Goal: Task Accomplishment & Management: Manage account settings

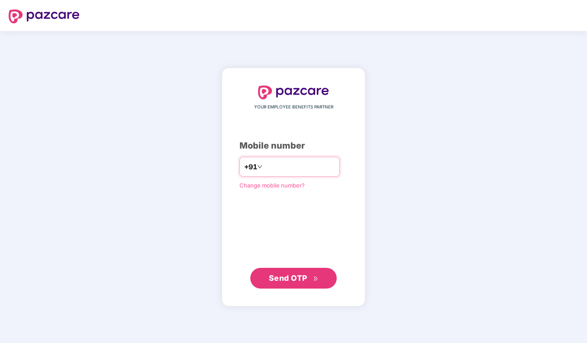
click at [274, 167] on input "number" at bounding box center [299, 167] width 71 height 14
type input "**********"
click at [301, 280] on span "Send OTP" at bounding box center [288, 278] width 38 height 9
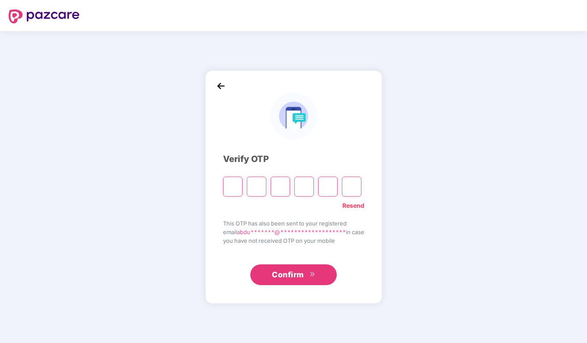
type input "*"
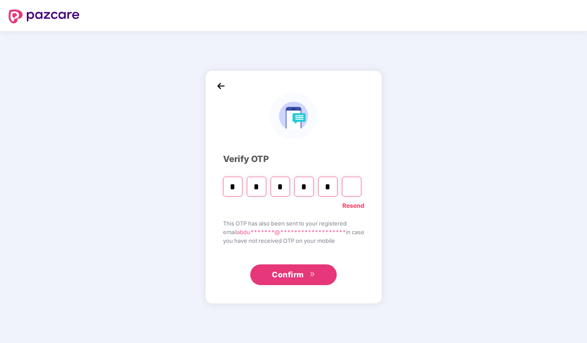
type input "*"
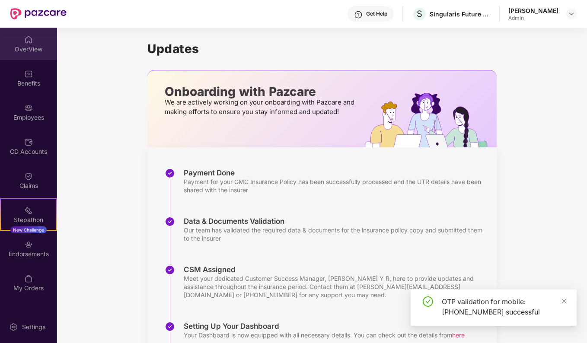
click at [30, 52] on div "OverView" at bounding box center [28, 49] width 57 height 9
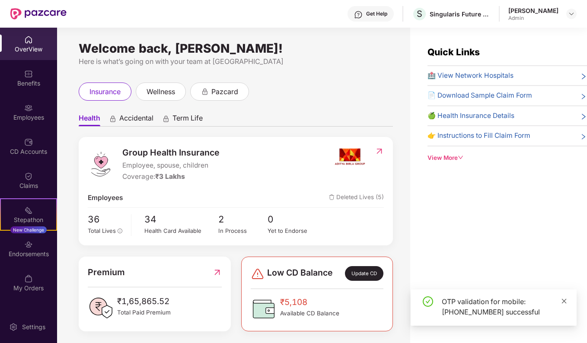
click at [564, 301] on icon "close" at bounding box center [564, 301] width 5 height 5
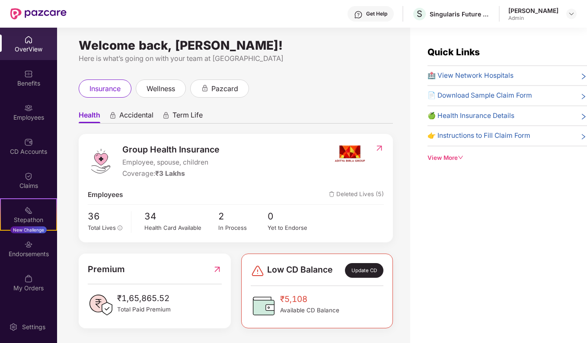
scroll to position [4, 0]
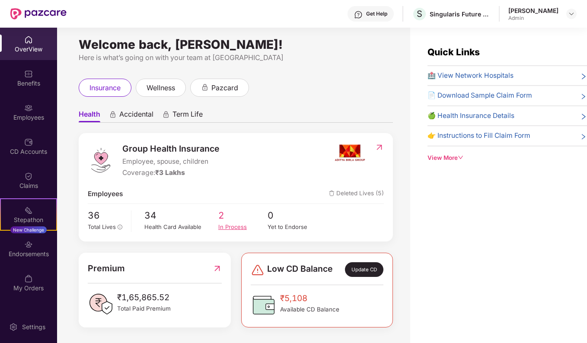
click at [234, 226] on div "In Process" at bounding box center [242, 227] width 49 height 9
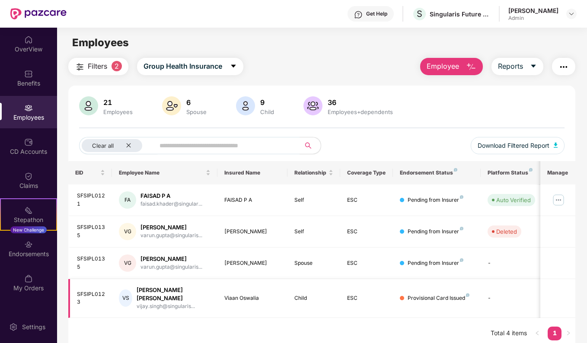
click at [465, 294] on div "Provisional Card Issued" at bounding box center [439, 298] width 62 height 8
click at [489, 293] on td "-" at bounding box center [511, 298] width 61 height 39
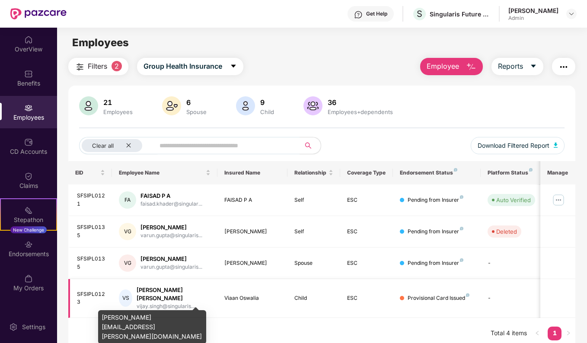
click at [144, 303] on div "vijay.singh@singularis..." at bounding box center [173, 307] width 73 height 8
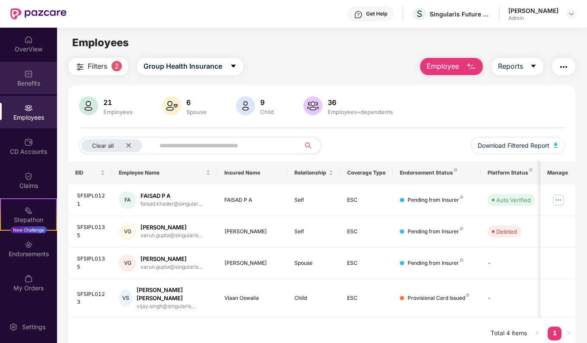
click at [28, 81] on div "Benefits" at bounding box center [28, 83] width 57 height 9
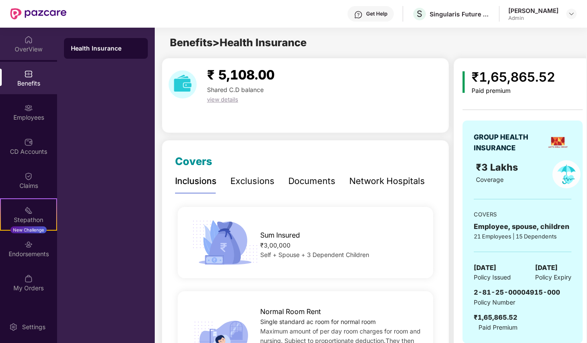
click at [26, 48] on div "OverView" at bounding box center [28, 49] width 57 height 9
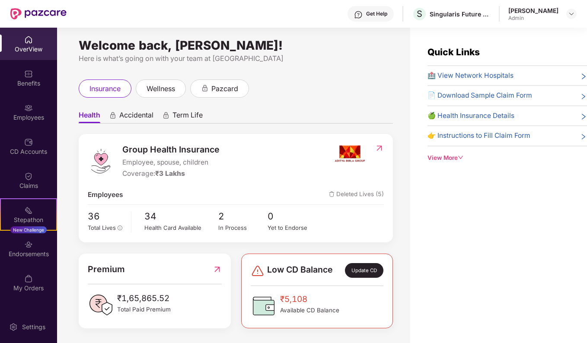
scroll to position [4, 0]
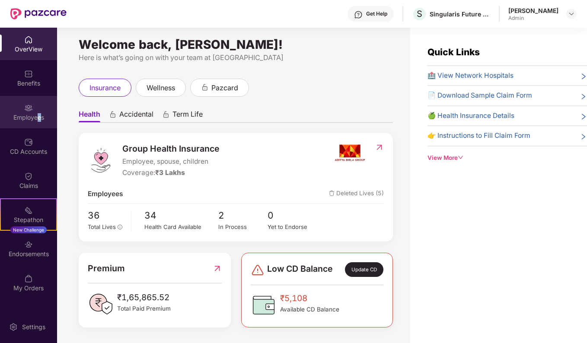
click at [39, 112] on div "Employees" at bounding box center [28, 112] width 57 height 32
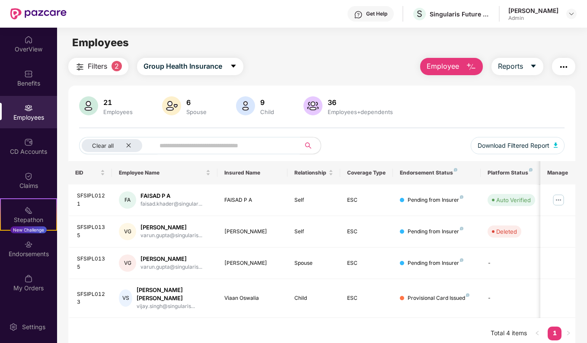
click at [227, 144] on input "text" at bounding box center [224, 145] width 129 height 13
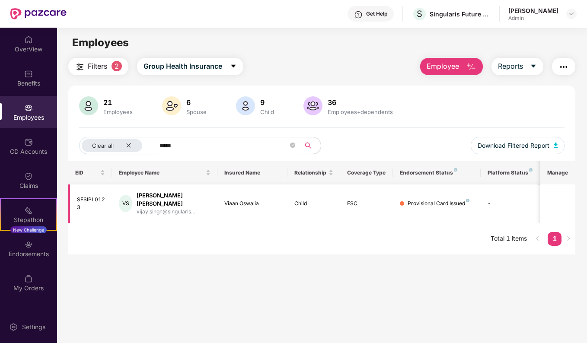
click at [172, 198] on div "[PERSON_NAME] [PERSON_NAME]" at bounding box center [173, 200] width 73 height 16
click at [175, 208] on div "vijay.singh@singularis..." at bounding box center [173, 212] width 73 height 8
click at [498, 196] on td "-" at bounding box center [511, 204] width 61 height 39
click at [487, 201] on td "-" at bounding box center [511, 204] width 61 height 39
drag, startPoint x: 511, startPoint y: 197, endPoint x: 421, endPoint y: 210, distance: 90.5
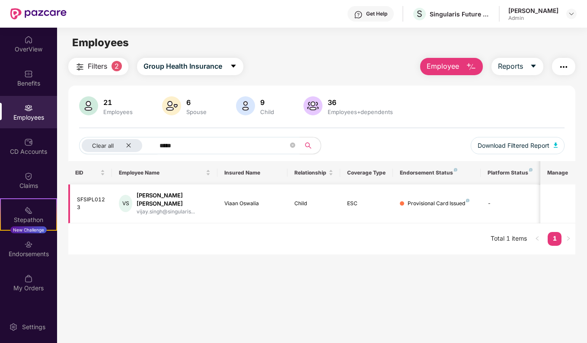
click at [511, 197] on td "-" at bounding box center [511, 204] width 61 height 39
click at [131, 207] on div "VS" at bounding box center [125, 203] width 13 height 17
click at [155, 195] on div "[PERSON_NAME] [PERSON_NAME]" at bounding box center [173, 200] width 73 height 16
click at [84, 204] on div "SFSIPL0123" at bounding box center [91, 204] width 29 height 16
click at [466, 199] on img at bounding box center [467, 200] width 3 height 3
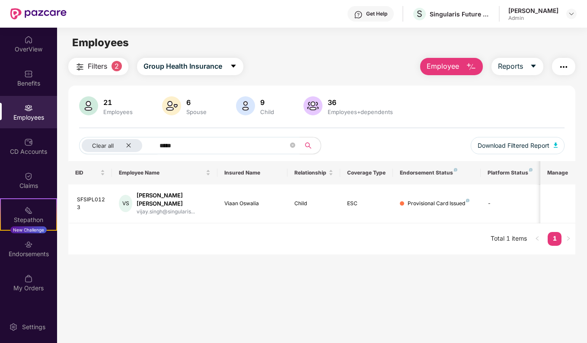
click at [585, 198] on div "Filters 2 Group Health Insurance Employee Reports 21 Employees 6 Spouse 9 Child…" at bounding box center [322, 156] width 530 height 197
click at [559, 173] on th "Manage" at bounding box center [557, 172] width 35 height 23
click at [221, 144] on input "*****" at bounding box center [224, 145] width 129 height 13
type input "*"
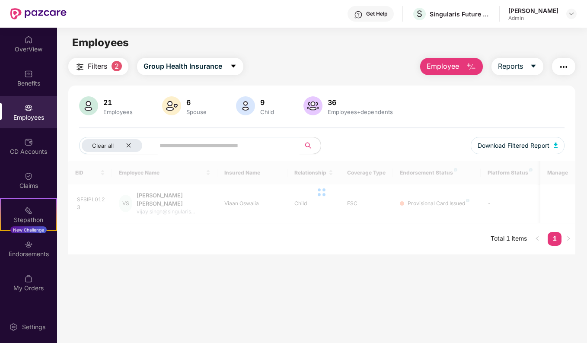
click at [262, 105] on div "9" at bounding box center [267, 102] width 17 height 9
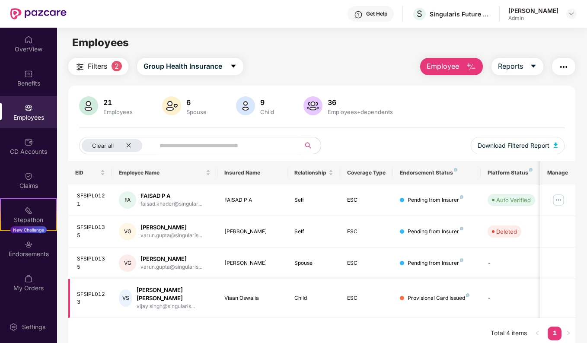
click at [149, 288] on div "[PERSON_NAME] [PERSON_NAME]" at bounding box center [173, 294] width 73 height 16
click at [480, 293] on td "Provisional Card Issued" at bounding box center [437, 298] width 88 height 39
click at [500, 287] on td "-" at bounding box center [511, 298] width 61 height 39
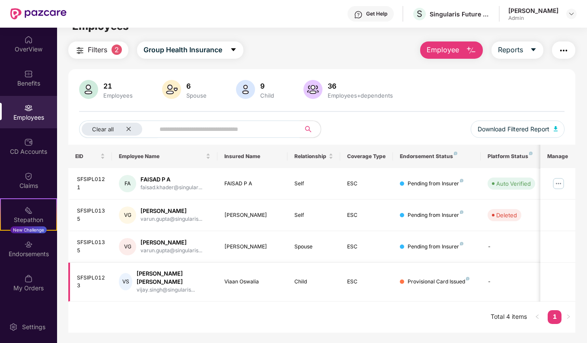
scroll to position [28, 0]
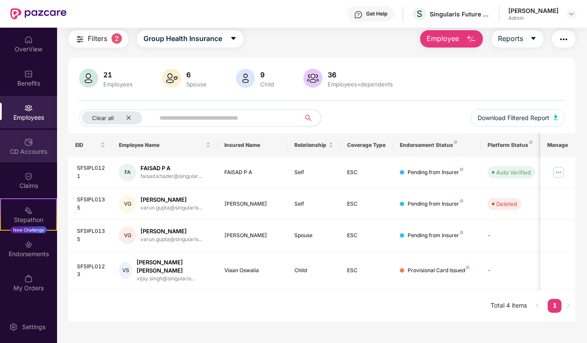
click at [23, 134] on div "CD Accounts" at bounding box center [28, 146] width 57 height 32
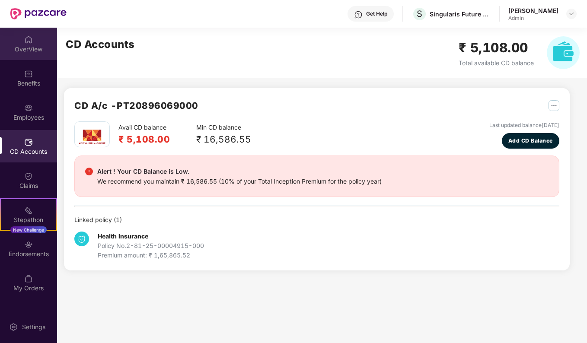
click at [26, 48] on div "OverView" at bounding box center [28, 49] width 57 height 9
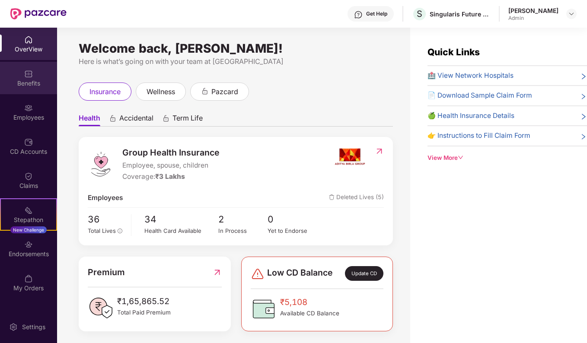
click at [32, 84] on div "Benefits" at bounding box center [28, 83] width 57 height 9
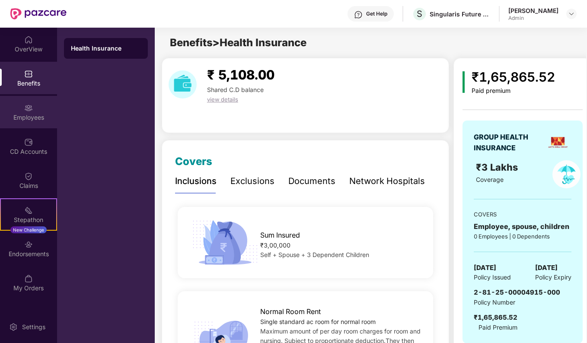
click at [35, 112] on div "Employees" at bounding box center [28, 112] width 57 height 32
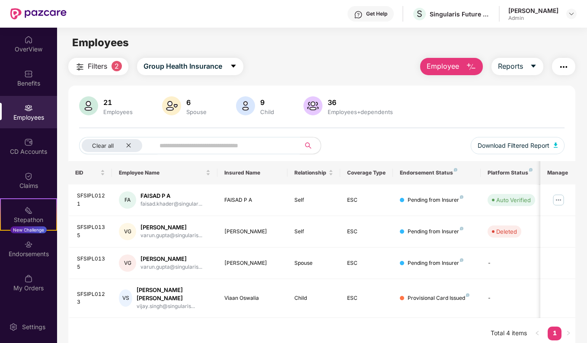
click at [236, 141] on input "text" at bounding box center [224, 145] width 129 height 13
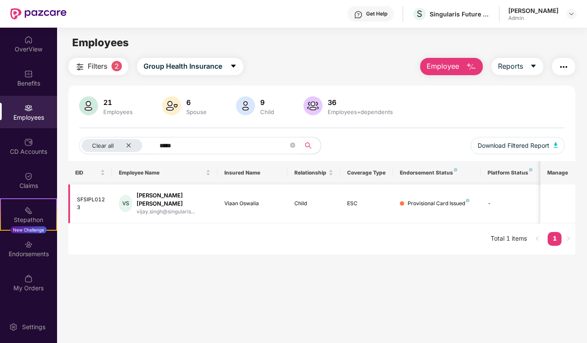
type input "*****"
click at [155, 208] on div "vijay.singh@singularis..." at bounding box center [173, 212] width 73 height 8
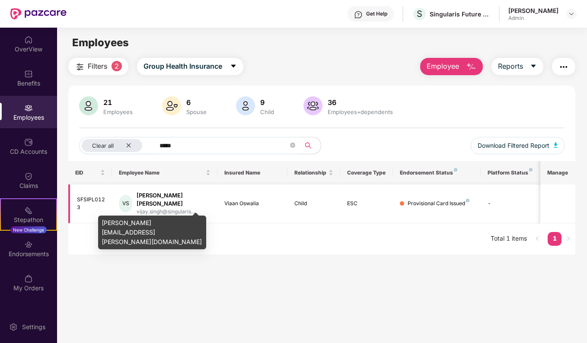
click at [152, 195] on div "[PERSON_NAME] [PERSON_NAME]" at bounding box center [173, 200] width 73 height 16
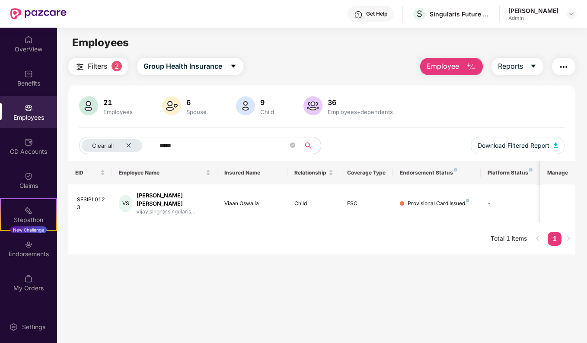
click at [457, 63] on span "Employee" at bounding box center [443, 66] width 32 height 11
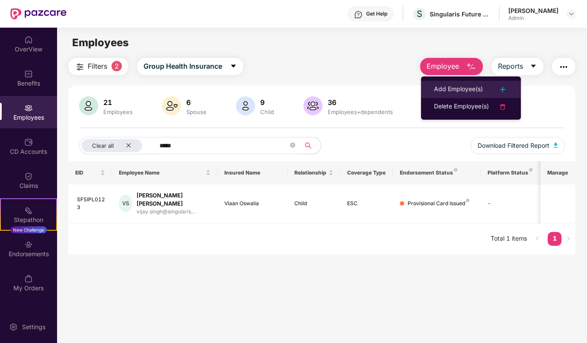
click at [454, 87] on div "Add Employee(s)" at bounding box center [458, 89] width 49 height 10
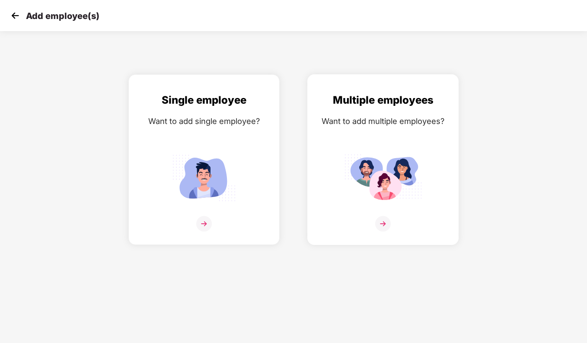
click at [384, 171] on img at bounding box center [383, 178] width 78 height 54
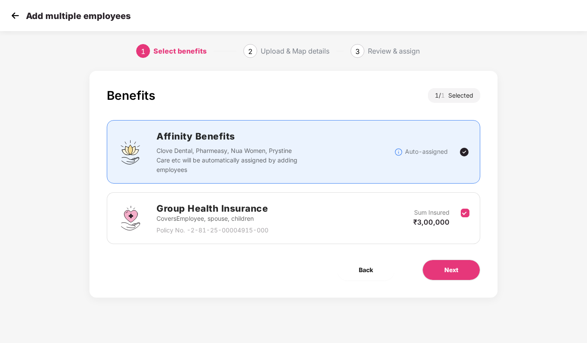
click at [15, 18] on img at bounding box center [15, 15] width 13 height 13
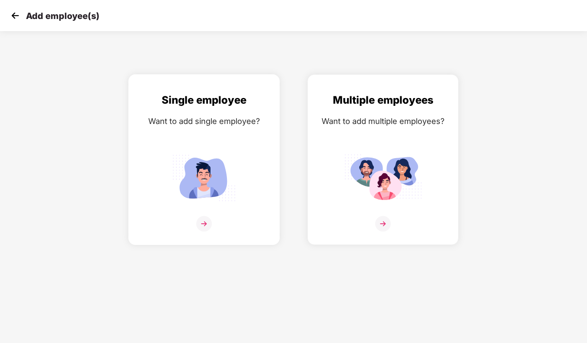
click at [229, 180] on img at bounding box center [204, 178] width 78 height 54
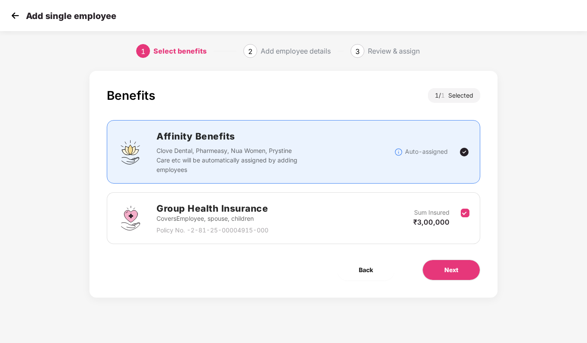
click at [17, 17] on img at bounding box center [15, 15] width 13 height 13
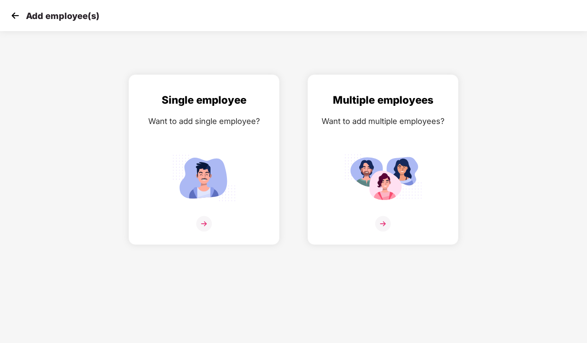
click at [17, 17] on img at bounding box center [15, 15] width 13 height 13
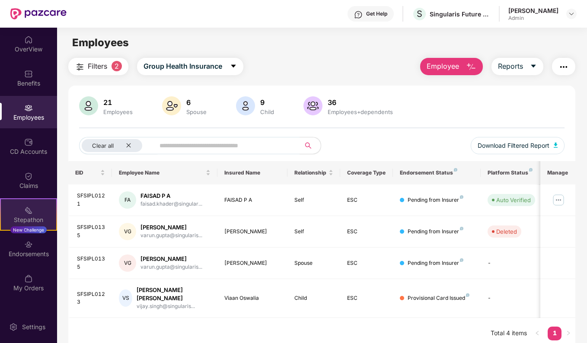
click at [31, 216] on div "Stepathon" at bounding box center [28, 220] width 55 height 9
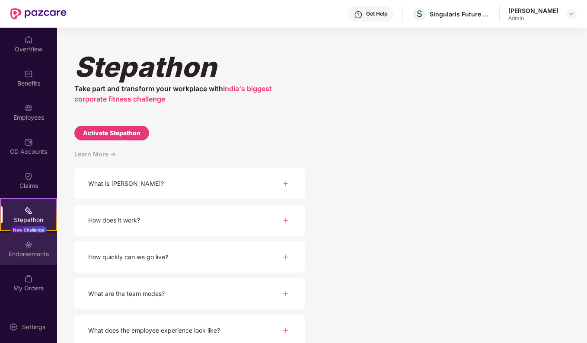
click at [28, 250] on div "Endorsements" at bounding box center [28, 254] width 57 height 9
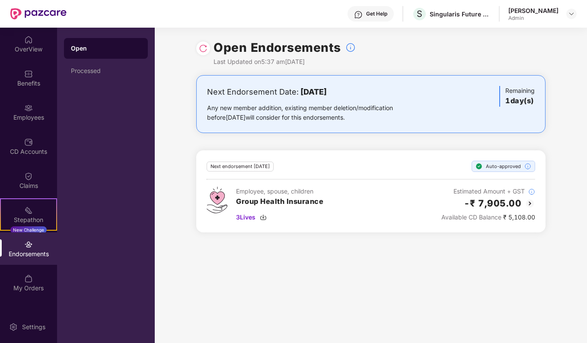
click at [297, 211] on div "Employee, spouse, children Group Health Insurance 3 Lives" at bounding box center [279, 204] width 87 height 35
click at [241, 217] on span "3 Lives" at bounding box center [245, 218] width 19 height 10
click at [230, 285] on div "Open Endorsements Last Updated on 5:37 am[DATE] Next Endorsement Date: [DATE] A…" at bounding box center [371, 186] width 432 height 316
click at [25, 106] on img at bounding box center [28, 108] width 9 height 9
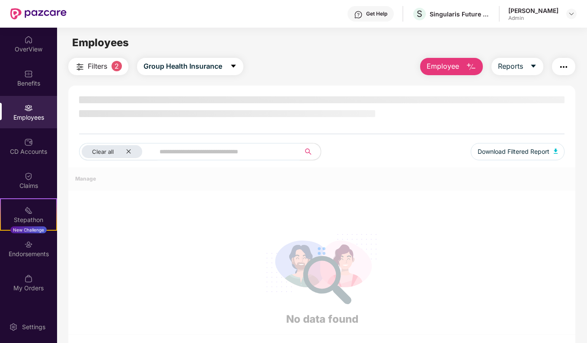
click at [217, 147] on input "text" at bounding box center [224, 151] width 129 height 13
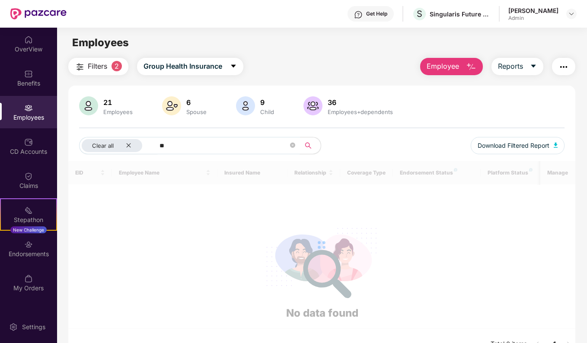
type input "*"
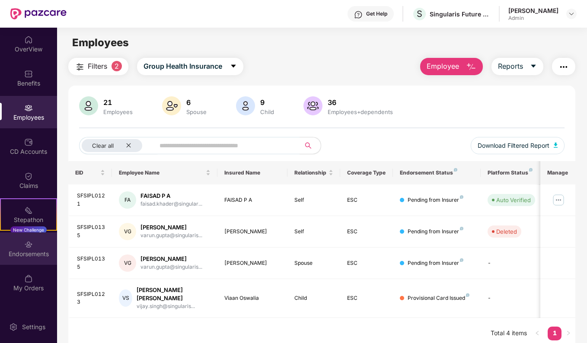
click at [27, 264] on div "Endorsements" at bounding box center [28, 249] width 57 height 32
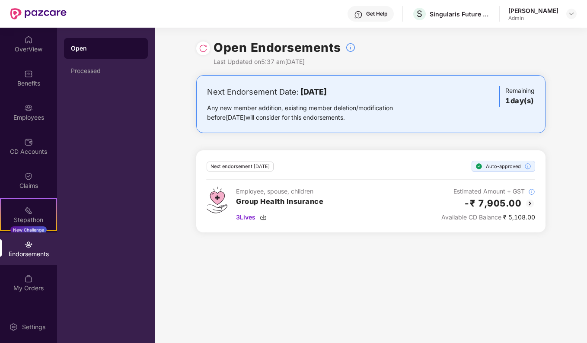
click at [303, 211] on div "Employee, spouse, children Group Health Insurance 3 Lives" at bounding box center [279, 204] width 87 height 35
click at [249, 217] on span "3 Lives" at bounding box center [245, 218] width 19 height 10
click at [28, 38] on img at bounding box center [28, 39] width 9 height 9
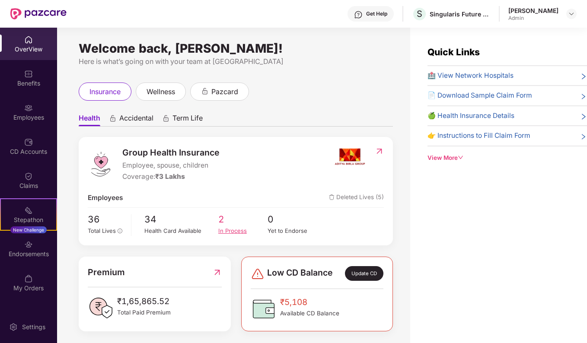
click at [224, 228] on div "In Process" at bounding box center [242, 231] width 49 height 9
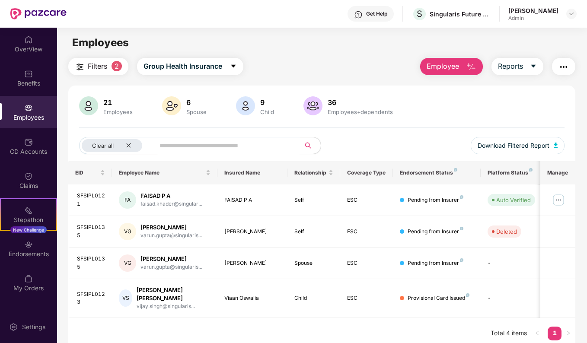
click at [198, 148] on input "text" at bounding box center [224, 145] width 129 height 13
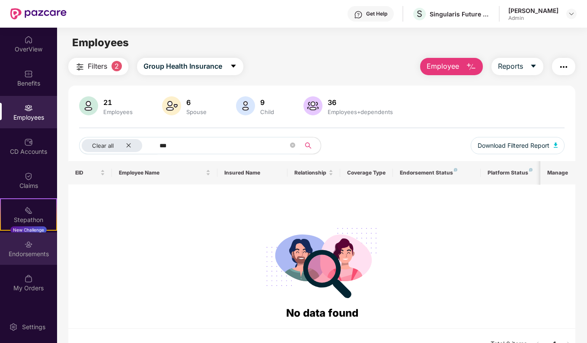
type input "***"
click at [29, 242] on img at bounding box center [28, 244] width 9 height 9
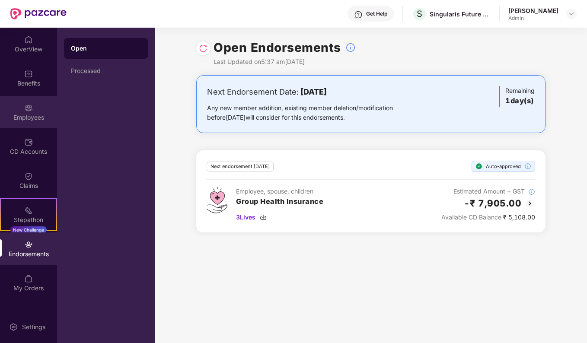
click at [19, 105] on div "Employees" at bounding box center [28, 112] width 57 height 32
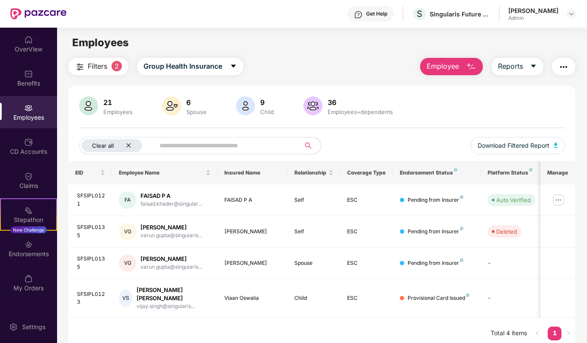
click at [127, 148] on icon "close" at bounding box center [129, 146] width 6 height 6
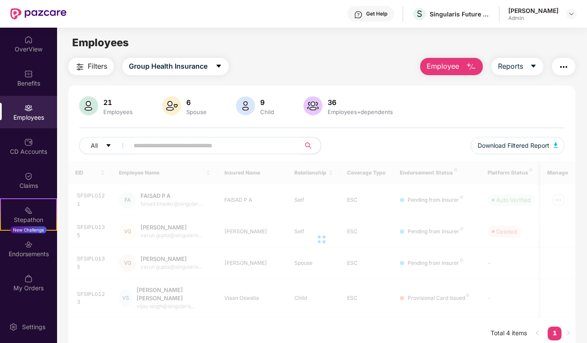
click at [169, 142] on input "text" at bounding box center [211, 145] width 155 height 13
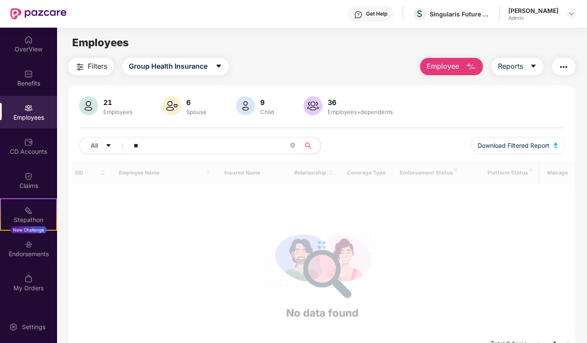
type input "*"
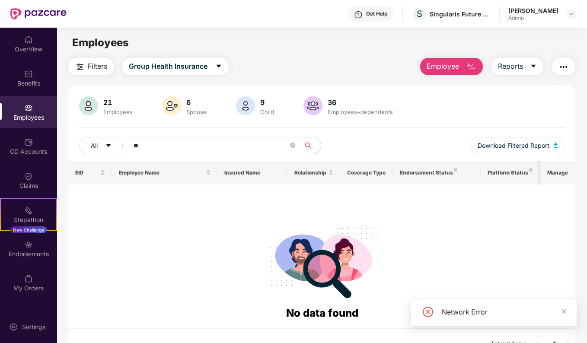
type input "*"
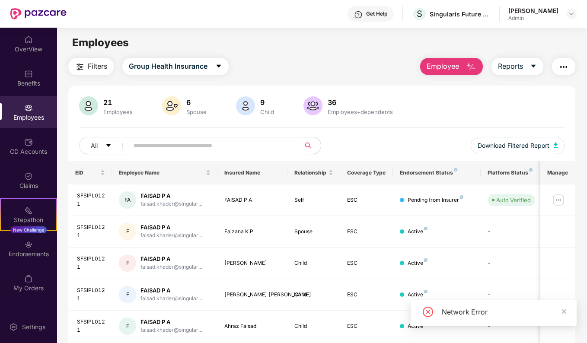
click at [91, 112] on img at bounding box center [88, 105] width 19 height 19
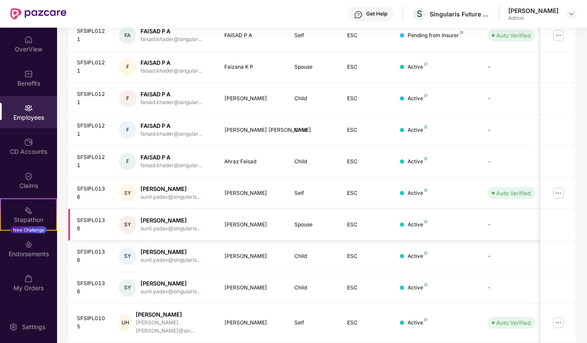
scroll to position [188, 0]
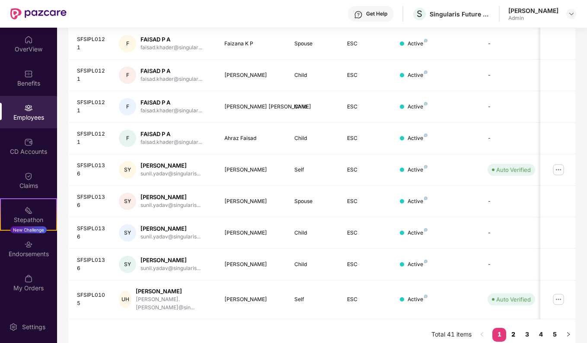
click at [515, 329] on link "2" at bounding box center [513, 334] width 14 height 13
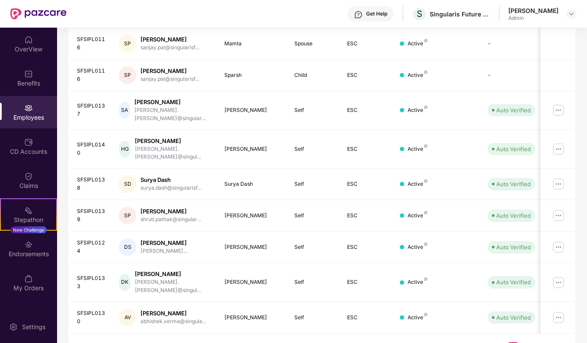
click at [528, 342] on link "3" at bounding box center [527, 348] width 14 height 13
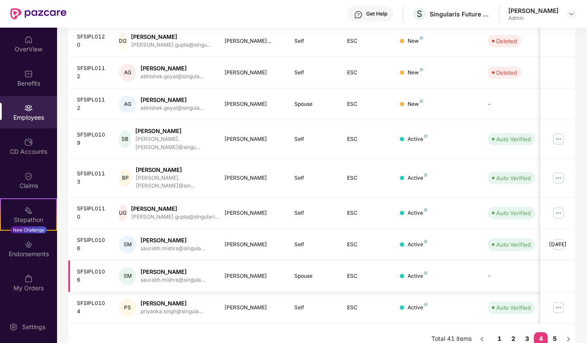
scroll to position [195, 0]
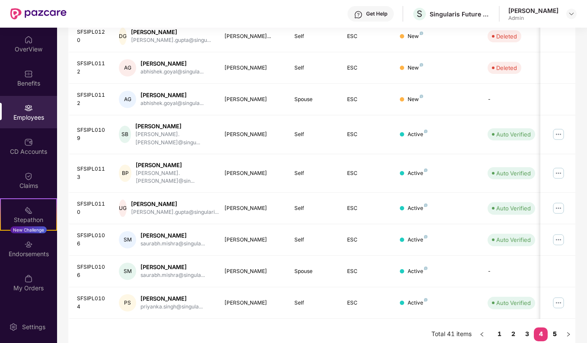
click at [556, 328] on link "5" at bounding box center [555, 334] width 14 height 13
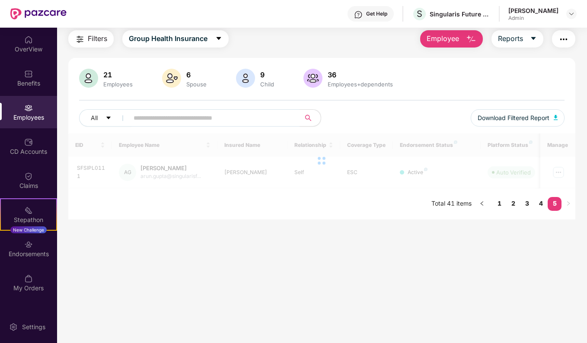
scroll to position [28, 0]
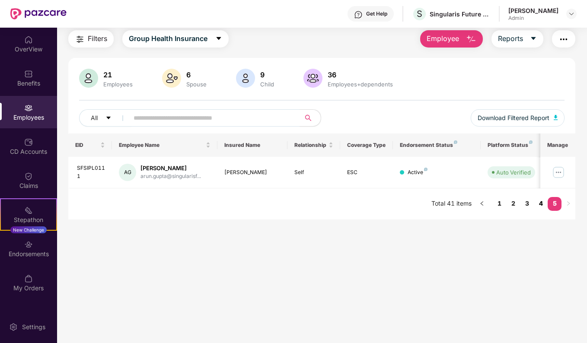
click at [540, 202] on link "4" at bounding box center [541, 203] width 14 height 13
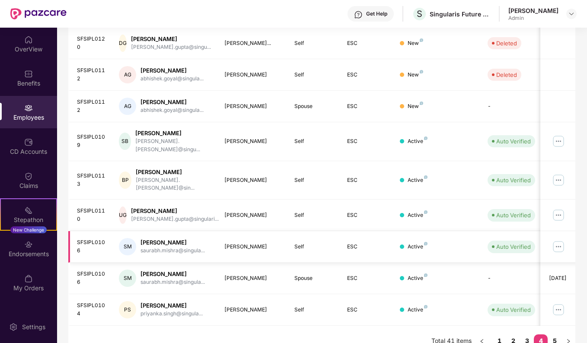
scroll to position [195, 0]
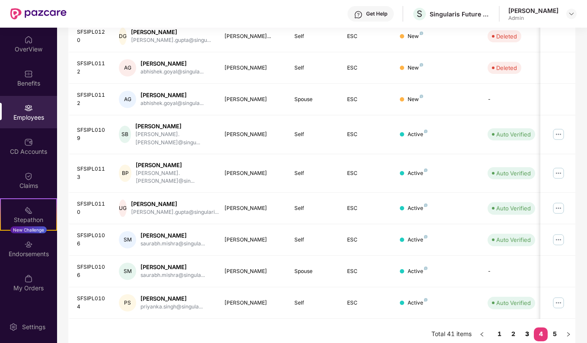
click at [528, 328] on link "3" at bounding box center [527, 334] width 14 height 13
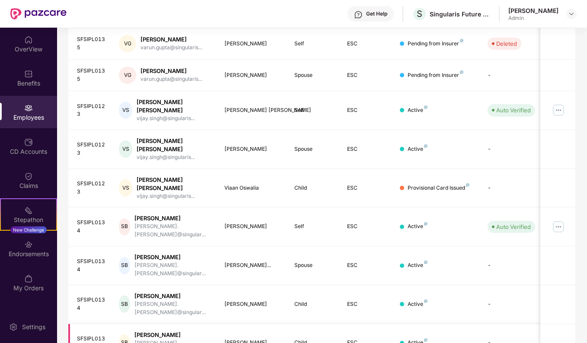
scroll to position [102, 0]
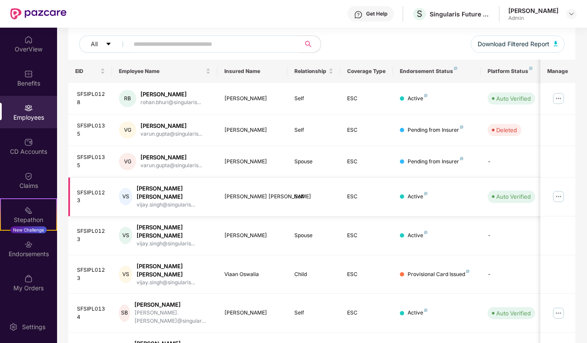
click at [558, 192] on img at bounding box center [559, 197] width 14 height 14
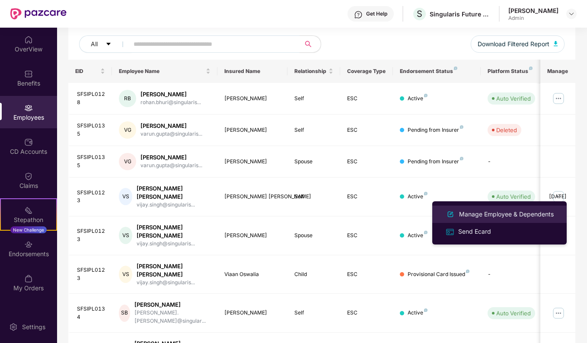
click at [485, 217] on div "Manage Employee & Dependents" at bounding box center [506, 215] width 98 height 10
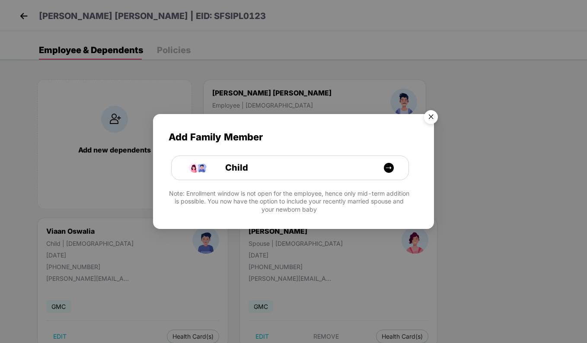
click at [436, 114] on img "Close" at bounding box center [431, 118] width 24 height 24
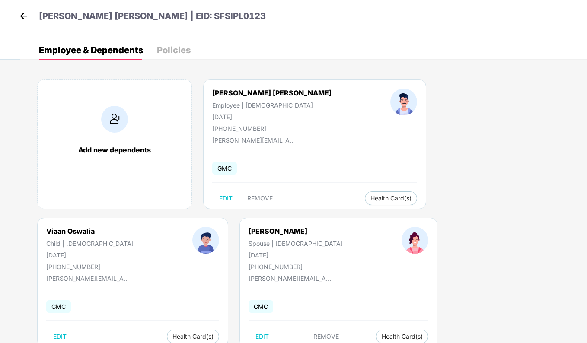
click at [19, 18] on img at bounding box center [23, 16] width 13 height 13
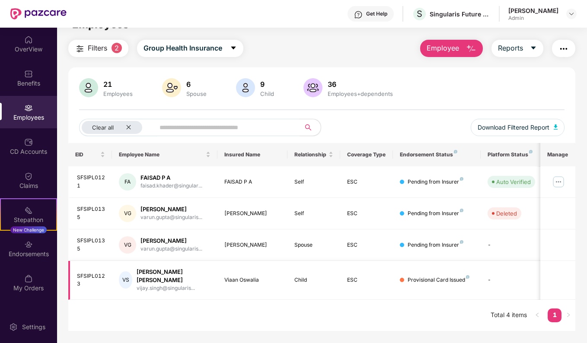
scroll to position [28, 0]
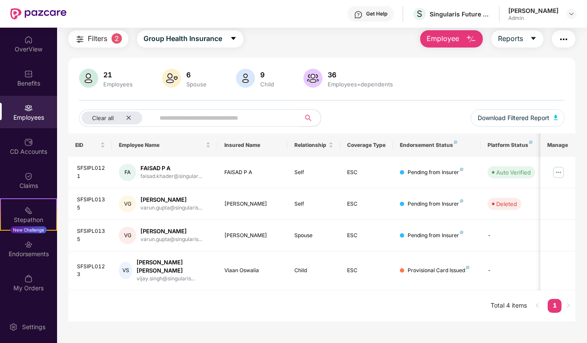
click at [231, 117] on input "text" at bounding box center [224, 118] width 129 height 13
click at [134, 118] on div "Clear all" at bounding box center [112, 118] width 61 height 13
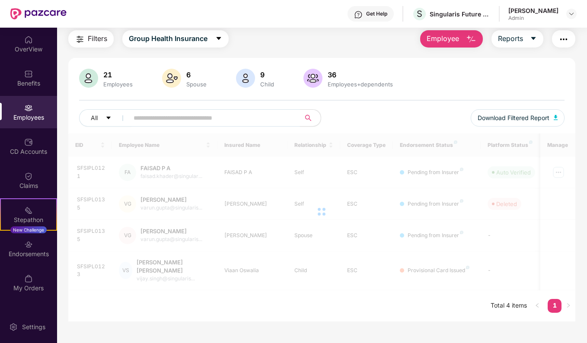
click at [169, 119] on input "text" at bounding box center [211, 118] width 155 height 13
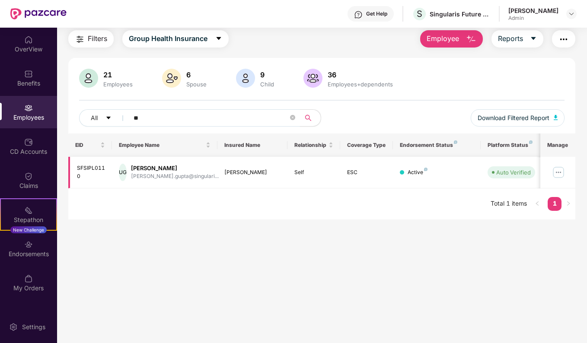
type input "**"
click at [178, 164] on div "UG [PERSON_NAME] [PERSON_NAME].gupta@singulari..." at bounding box center [165, 172] width 92 height 17
click at [177, 172] on div "[PERSON_NAME]" at bounding box center [175, 168] width 88 height 8
click at [507, 177] on span "Auto Verified" at bounding box center [512, 172] width 48 height 12
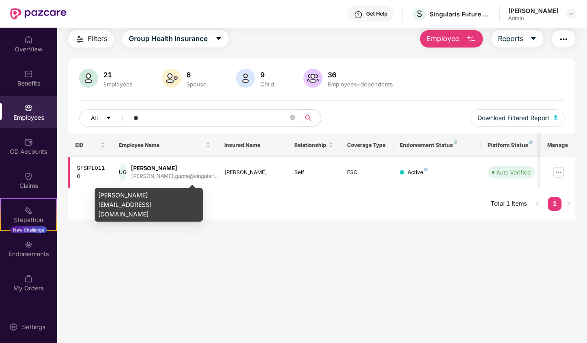
click at [140, 173] on div "UG [PERSON_NAME] [PERSON_NAME].gupta@singulari..." at bounding box center [165, 172] width 92 height 17
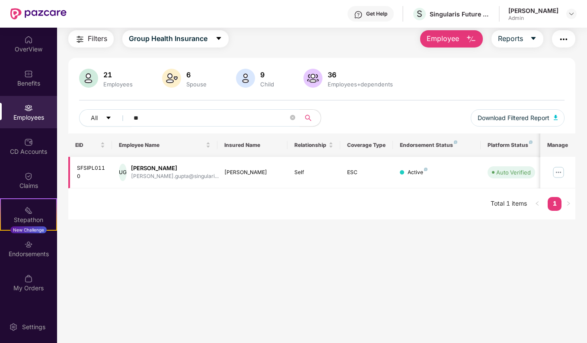
click at [557, 170] on img at bounding box center [559, 173] width 14 height 14
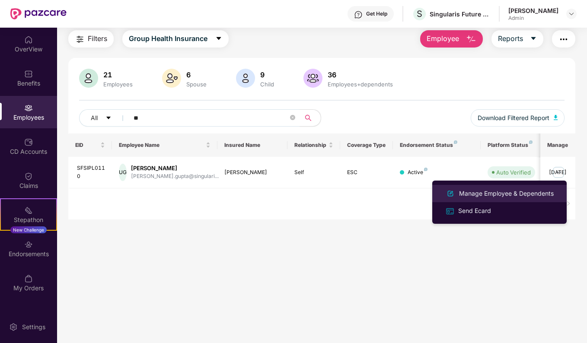
click at [486, 194] on div "Manage Employee & Dependents" at bounding box center [506, 194] width 98 height 10
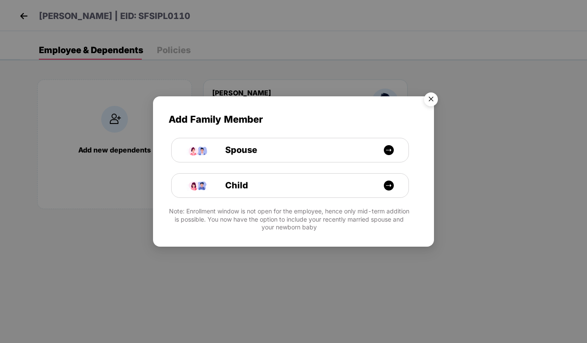
click at [430, 98] on img "Close" at bounding box center [431, 101] width 24 height 24
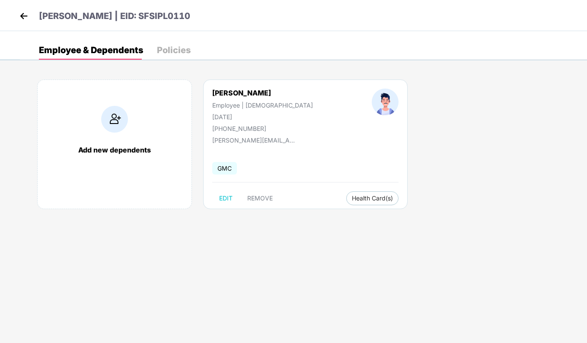
click at [178, 52] on div "Policies" at bounding box center [174, 50] width 34 height 9
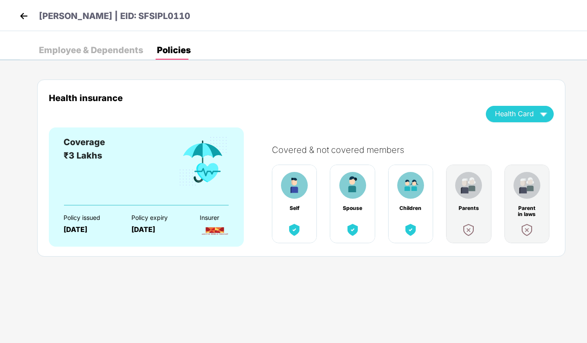
click at [470, 229] on img at bounding box center [469, 230] width 16 height 16
click at [408, 210] on div "Children" at bounding box center [410, 208] width 22 height 6
click at [533, 116] on span "Health Card" at bounding box center [514, 114] width 39 height 5
click at [372, 117] on div "Health insurance Health Card" at bounding box center [301, 110] width 505 height 35
click at [22, 12] on img at bounding box center [23, 16] width 13 height 13
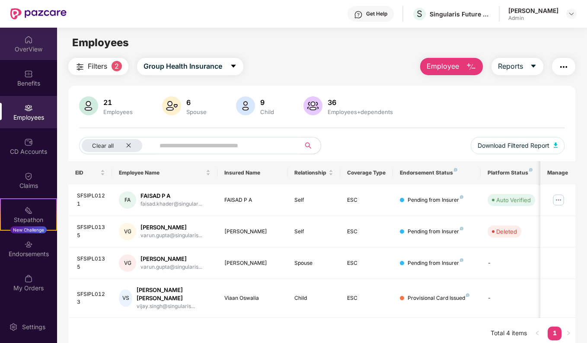
click at [29, 45] on div "OverView" at bounding box center [28, 49] width 57 height 9
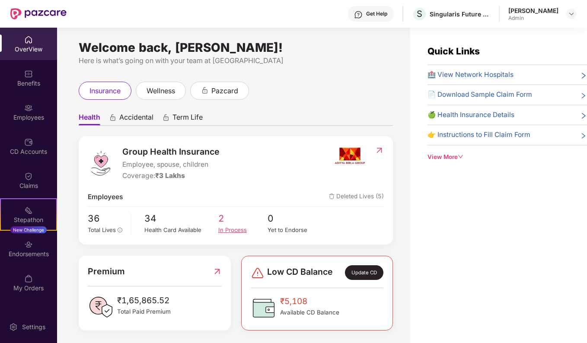
scroll to position [0, 0]
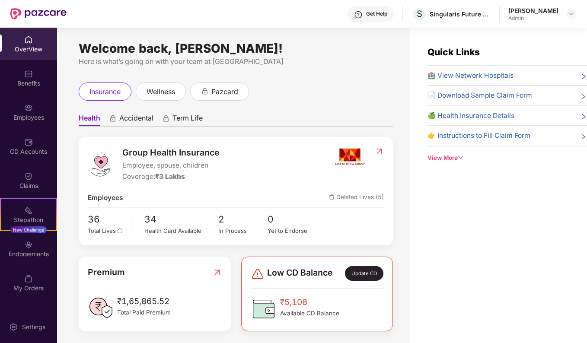
click at [27, 45] on div "OverView" at bounding box center [28, 49] width 57 height 9
click at [29, 148] on div "CD Accounts" at bounding box center [28, 151] width 57 height 9
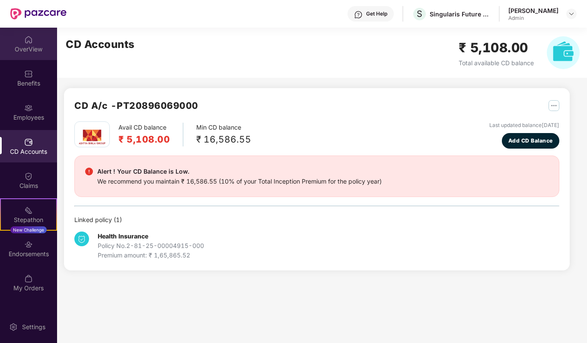
click at [38, 49] on div "OverView" at bounding box center [28, 49] width 57 height 9
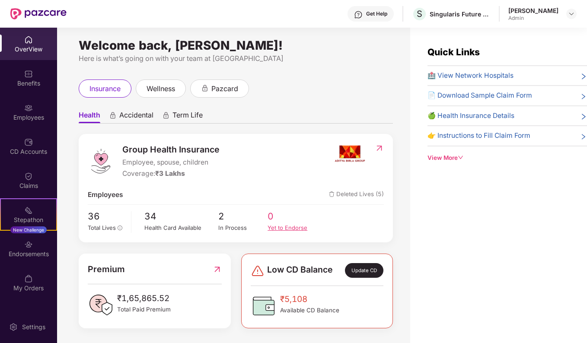
scroll to position [4, 0]
